Goal: Communication & Community: Answer question/provide support

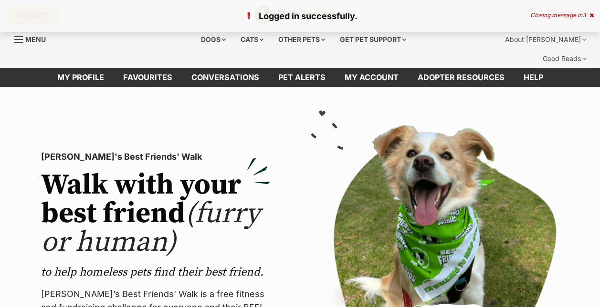
drag, startPoint x: 0, startPoint y: 0, endPoint x: 571, endPoint y: 11, distance: 571.1
click at [571, 11] on p "Logged in successfully." at bounding box center [300, 16] width 581 height 13
click at [568, 13] on div "Closing message in 2" at bounding box center [561, 15] width 63 height 7
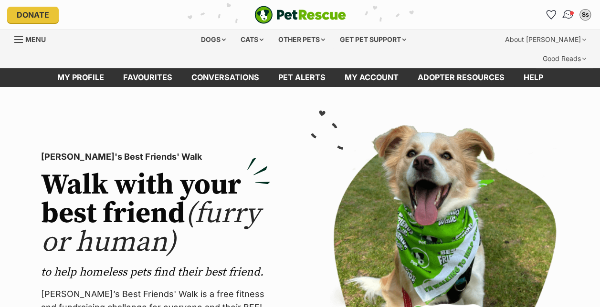
click at [570, 11] on span "Conversations" at bounding box center [572, 13] width 5 height 5
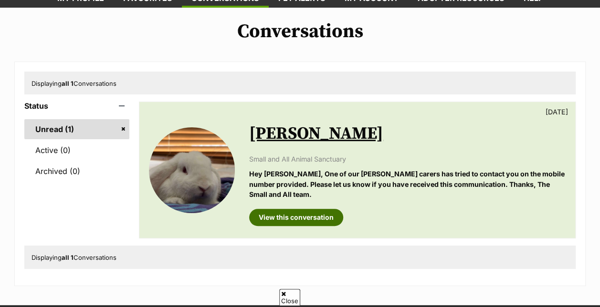
click at [315, 209] on link "View this conversation" at bounding box center [296, 217] width 94 height 17
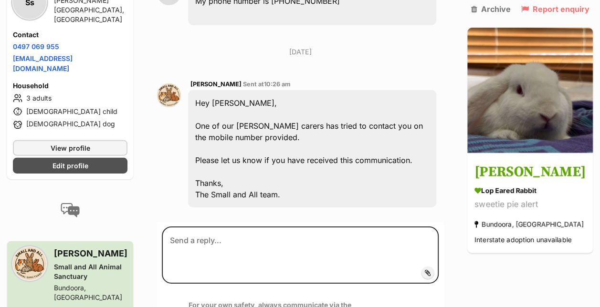
scroll to position [1409, 0]
